Goal: Information Seeking & Learning: Compare options

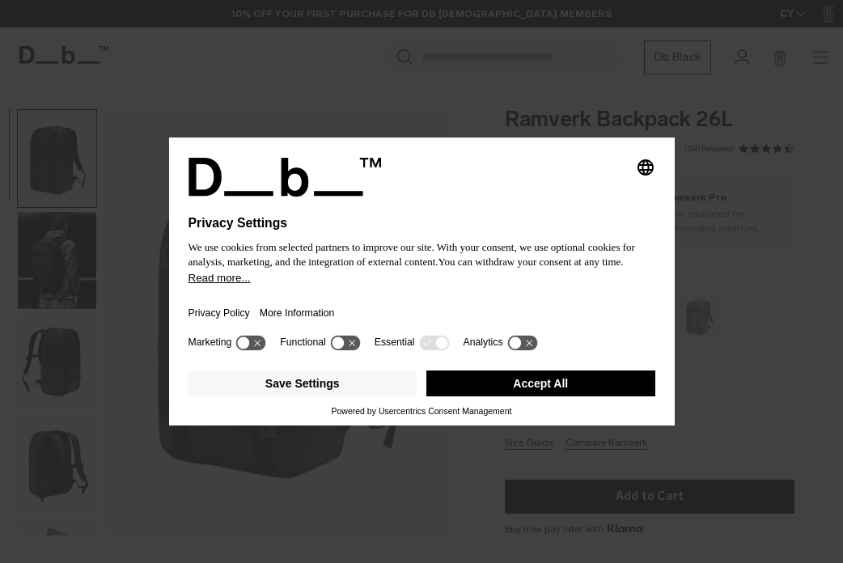
click at [551, 216] on h1 "Privacy Settings" at bounding box center [387, 223] width 396 height 15
click at [385, 395] on button "Save Settings" at bounding box center [303, 384] width 229 height 26
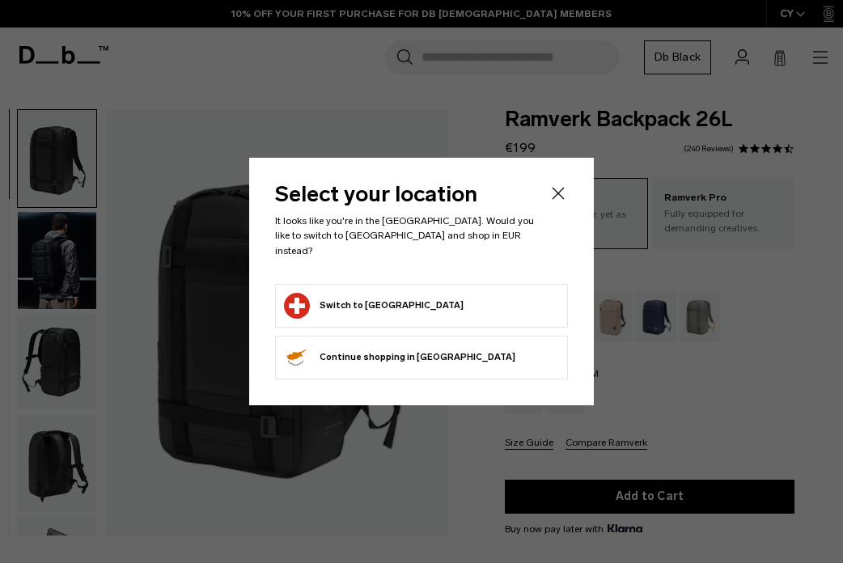
click at [495, 302] on form "Switch to Switzerland" at bounding box center [421, 306] width 275 height 26
click at [400, 298] on button "Switch to Switzerland" at bounding box center [374, 306] width 180 height 26
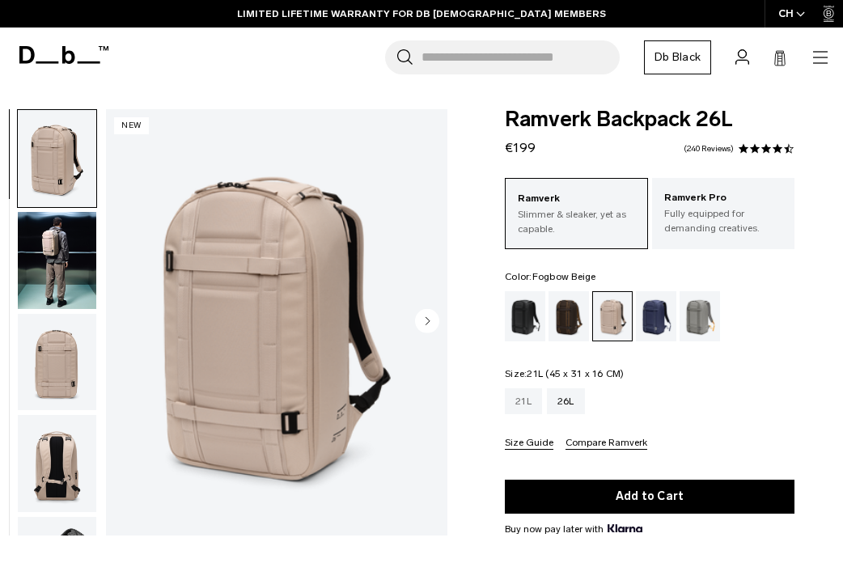
click at [519, 395] on div "21L" at bounding box center [523, 401] width 37 height 26
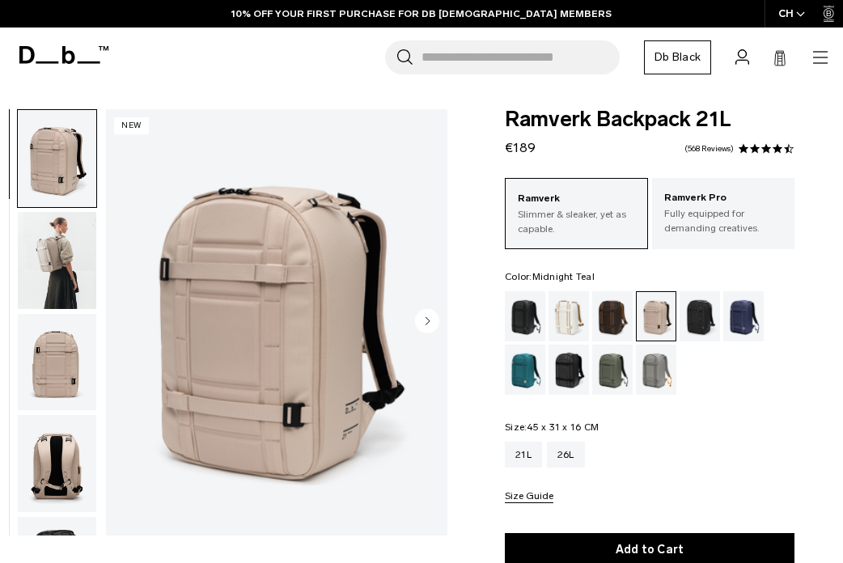
click at [519, 371] on div "Midnight Teal" at bounding box center [525, 370] width 41 height 50
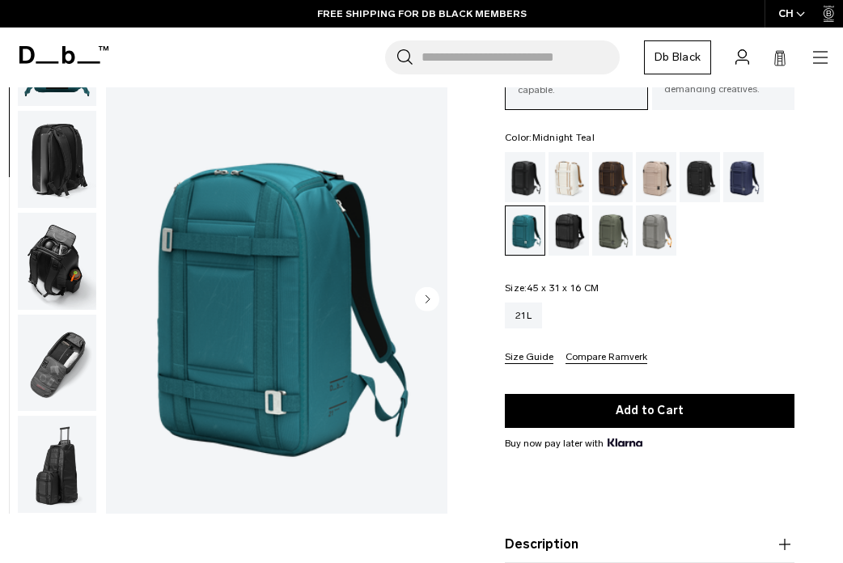
scroll to position [139, 0]
click at [563, 176] on div "Oatmilk" at bounding box center [569, 177] width 41 height 50
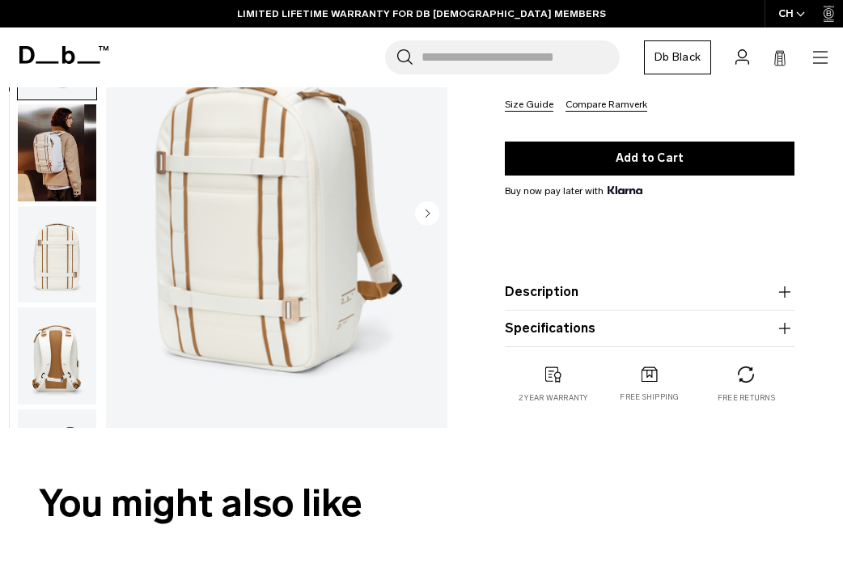
scroll to position [392, 0]
